Goal: Transaction & Acquisition: Book appointment/travel/reservation

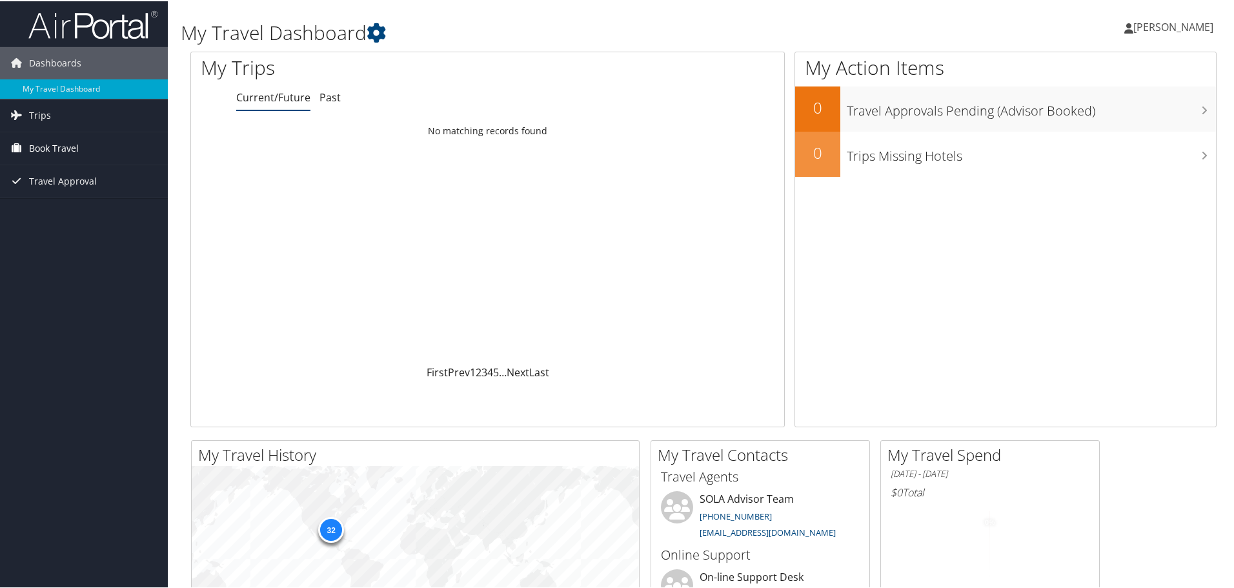
click at [40, 141] on span "Book Travel" at bounding box center [54, 147] width 50 height 32
click at [69, 191] on link "Book/Manage Online Trips" at bounding box center [84, 192] width 168 height 19
click at [60, 147] on span "Book Travel" at bounding box center [54, 147] width 50 height 32
click at [61, 190] on link "Book/Manage Online Trips" at bounding box center [84, 192] width 168 height 19
click at [378, 26] on icon at bounding box center [376, 31] width 19 height 19
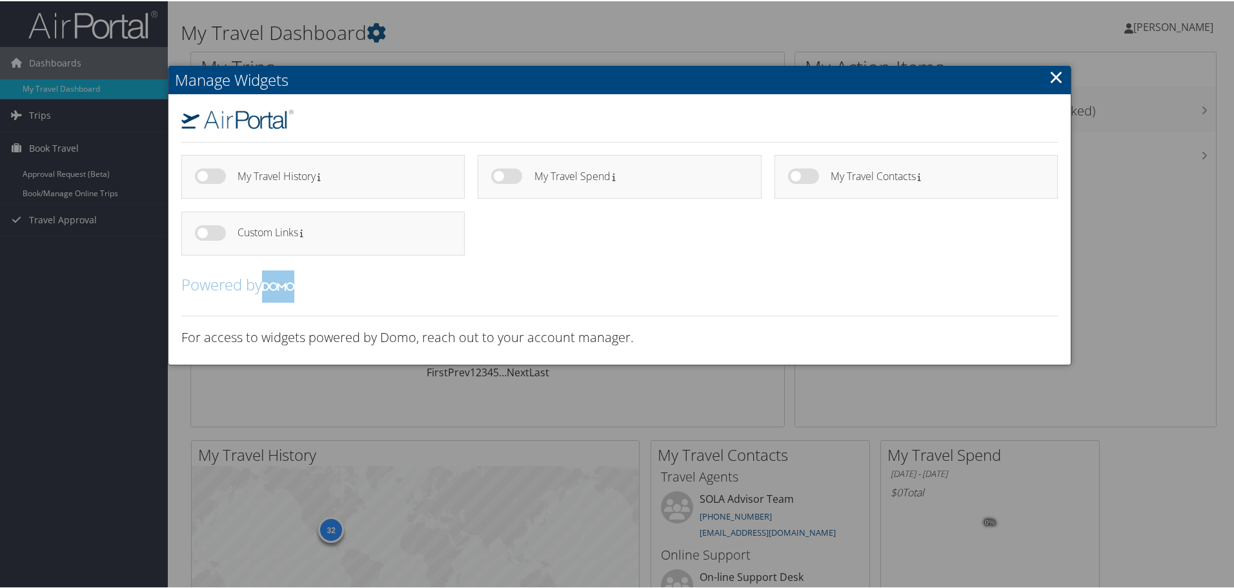
click at [1054, 75] on link "×" at bounding box center [1056, 76] width 15 height 26
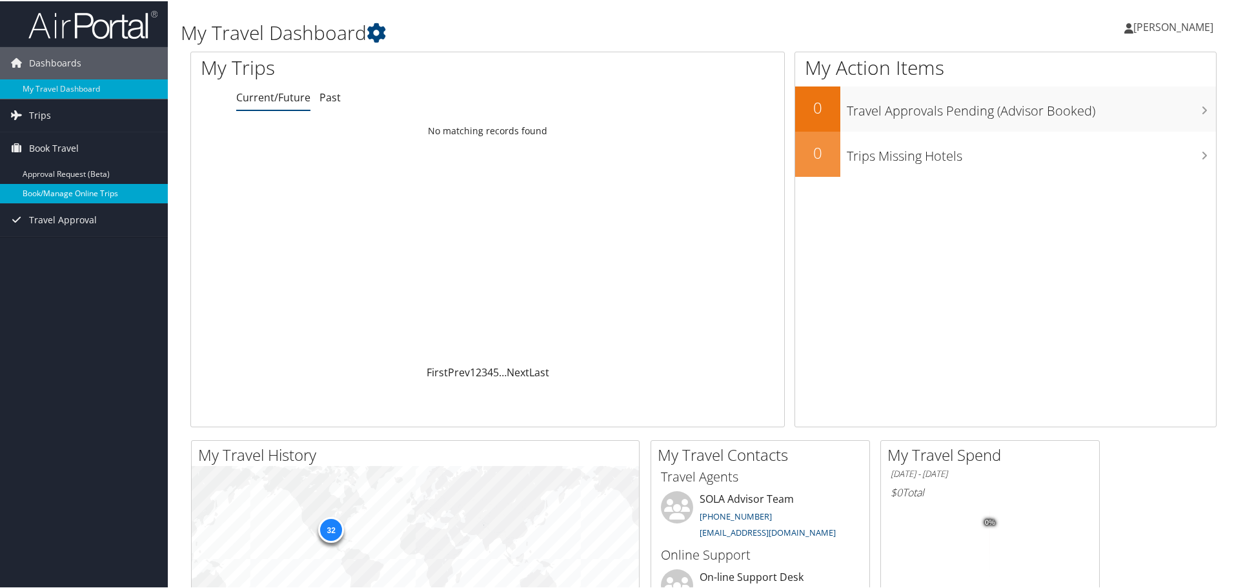
click at [62, 190] on link "Book/Manage Online Trips" at bounding box center [84, 192] width 168 height 19
